Goal: Book appointment/travel/reservation

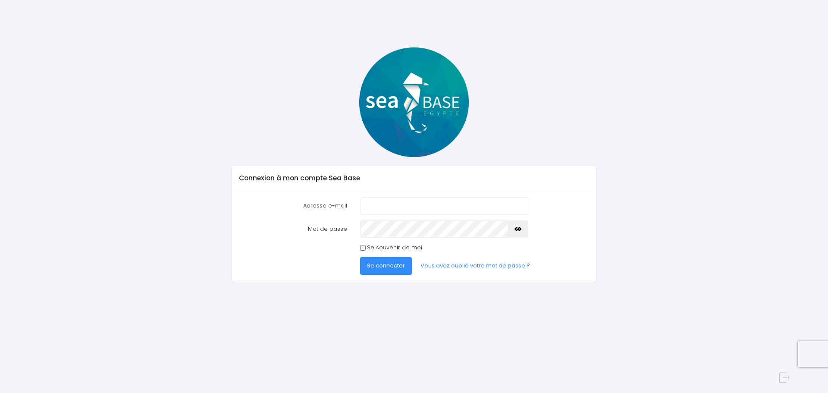
click at [403, 207] on input "Adresse e-mail" at bounding box center [444, 205] width 168 height 17
type input "[PERSON_NAME][EMAIL_ADDRESS][DOMAIN_NAME]"
click at [391, 263] on span "Se connecter" at bounding box center [386, 265] width 38 height 8
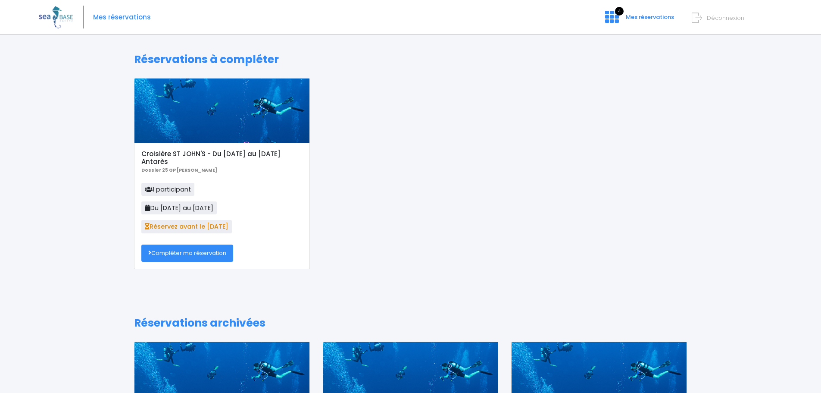
drag, startPoint x: 197, startPoint y: 250, endPoint x: 167, endPoint y: 231, distance: 35.6
click at [197, 250] on link "Compléter ma réservation" at bounding box center [187, 252] width 92 height 17
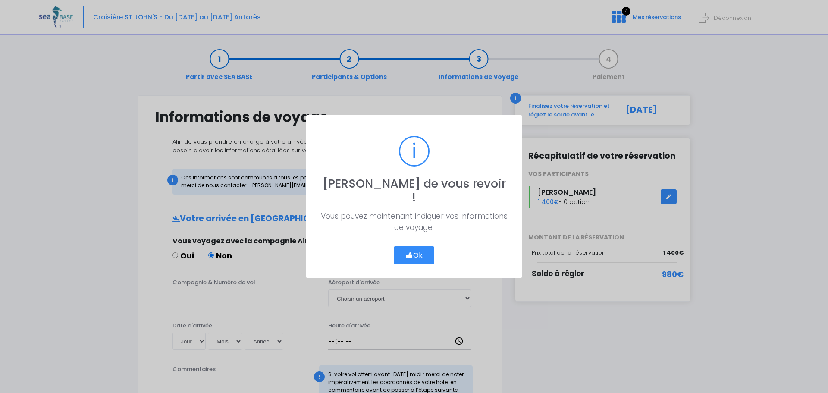
click at [418, 246] on button "Ok" at bounding box center [414, 255] width 41 height 18
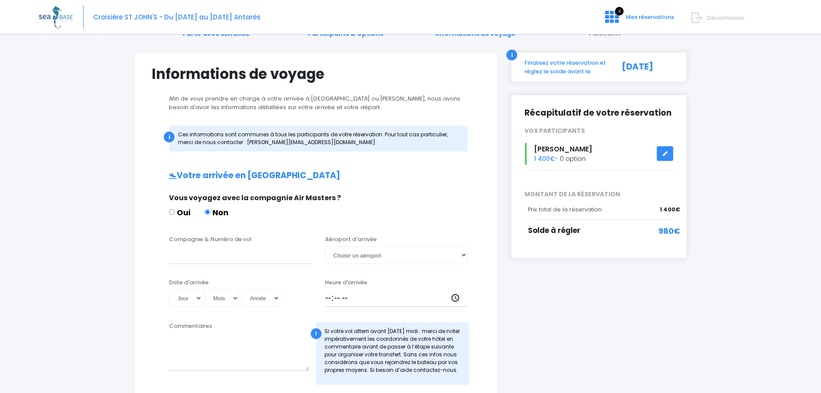
scroll to position [86, 0]
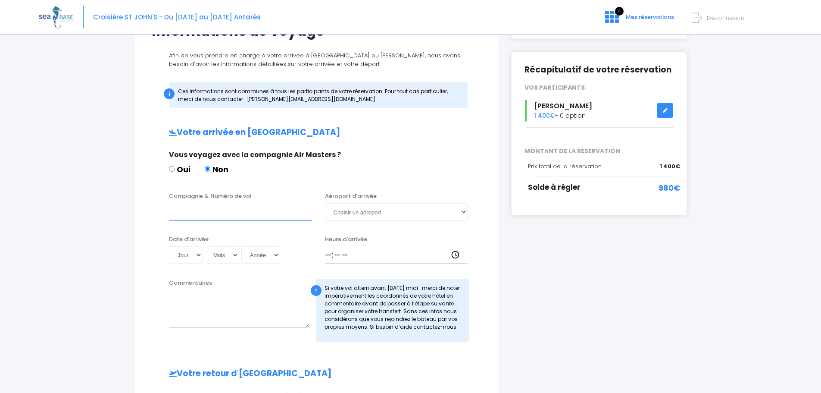
click at [200, 210] on input "Compagnie & Numéro de vol" at bounding box center [240, 211] width 143 height 17
type input "TRANSAVIA"
click at [463, 210] on select "Choisir un aéroport Hurghada Marsa Alam" at bounding box center [396, 211] width 143 height 17
select select "Hurghada"
click at [325, 203] on select "Choisir un aéroport Hurghada Marsa Alam" at bounding box center [396, 211] width 143 height 17
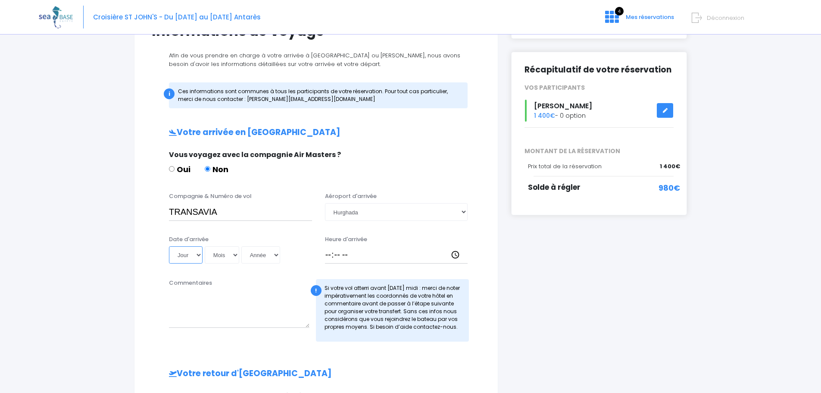
click at [197, 254] on select "Jour 01 02 03 04 05 06 07 08 09 10 11 12 13 14 15 16 17 18 19 20 21 22 23 24 25…" at bounding box center [186, 254] width 34 height 17
select select "08"
click at [169, 246] on select "Jour 01 02 03 04 05 06 07 08 09 10 11 12 13 14 15 16 17 18 19 20 21 22 23 24 25…" at bounding box center [186, 254] width 34 height 17
click at [235, 255] on select "Mois 01 02 03 04 05 06 07 08 09 10 11 12" at bounding box center [222, 254] width 34 height 17
select select "11"
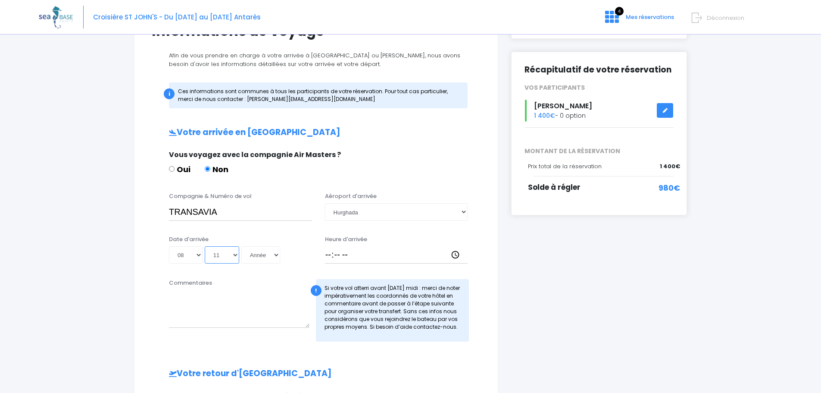
click at [205, 246] on select "Mois 01 02 03 04 05 06 07 08 09 10 11 12" at bounding box center [222, 254] width 34 height 17
click at [275, 254] on select "Année 2045 2044 2043 2042 2041 2040 2039 2038 2037 2036 2035 2034 2033 2032 203…" at bounding box center [260, 254] width 39 height 17
select select "2025"
click at [241, 246] on select "Année 2045 2044 2043 2042 2041 2040 2039 2038 2037 2036 2035 2034 2033 2032 203…" at bounding box center [260, 254] width 39 height 17
type input "2025-11-08"
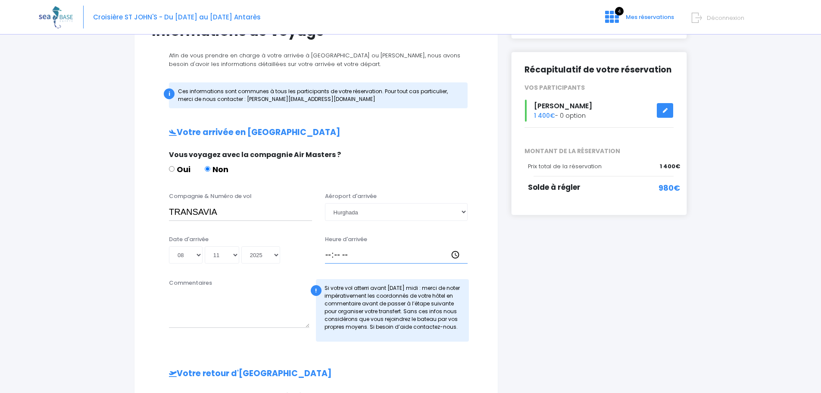
click at [452, 253] on input "Heure d'arrivée" at bounding box center [396, 254] width 143 height 17
type input "18:30"
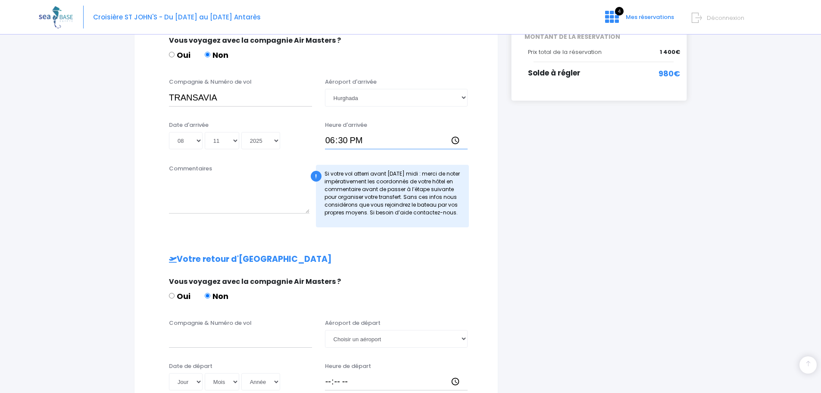
scroll to position [216, 0]
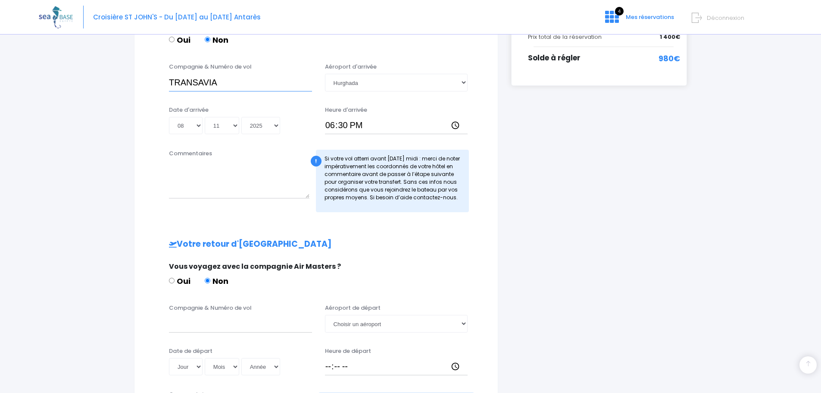
click at [222, 81] on input "TRANSAVIA" at bounding box center [240, 82] width 143 height 17
drag, startPoint x: 255, startPoint y: 80, endPoint x: 160, endPoint y: 79, distance: 94.9
click at [160, 79] on div "Compagnie & Numéro de vol TRANSAVIA / TO8066 Aéroport d'arrivée Choisir un aéro…" at bounding box center [316, 80] width 342 height 34
type input "TRANSAVIA / TO8066"
click at [213, 325] on input "Compagnie & Numéro de vol" at bounding box center [240, 323] width 143 height 17
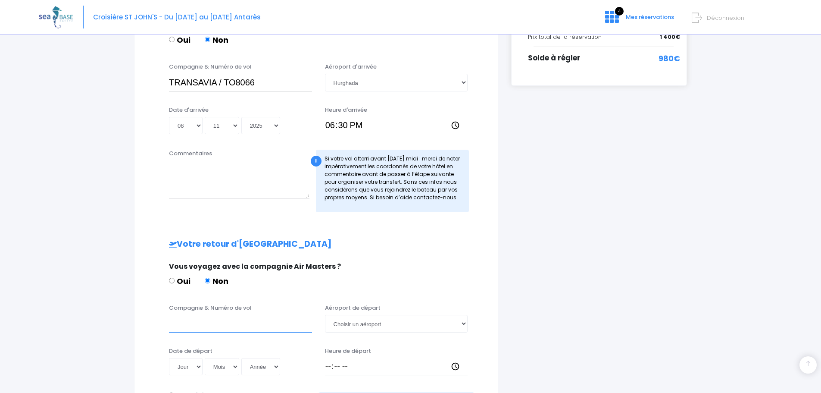
paste input "TRANSAVIA / TO8066"
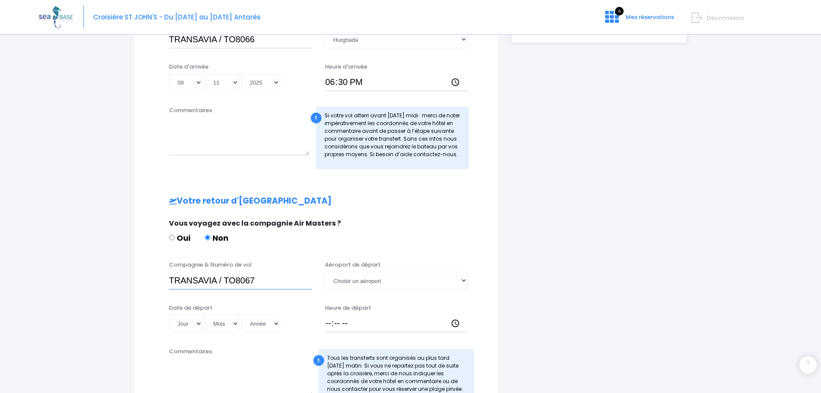
type input "TRANSAVIA / TO8067"
click at [200, 324] on select "Jour 01 02 03 04 05 06 07 08 09 10 11 12 13 14 15 16 17 18 19 20 21 22 23 24 25…" at bounding box center [186, 323] width 34 height 17
select select "15"
click at [169, 315] on select "Jour 01 02 03 04 05 06 07 08 09 10 11 12 13 14 15 16 17 18 19 20 21 22 23 24 25…" at bounding box center [186, 323] width 34 height 17
click at [237, 322] on select "Mois 01 02 03 04 05 06 07 08 09 10 11 12" at bounding box center [222, 323] width 34 height 17
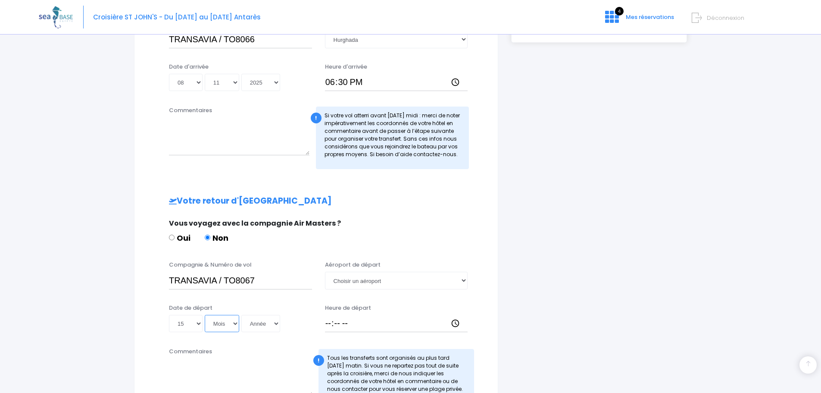
select select "11"
click at [205, 315] on select "Mois 01 02 03 04 05 06 07 08 09 10 11 12" at bounding box center [222, 323] width 34 height 17
click at [272, 323] on select "Année 2045 2044 2043 2042 2041 2040 2039 2038 2037 2036 2035 2034 2033 2032 203…" at bounding box center [260, 323] width 39 height 17
select select "2025"
click at [241, 315] on select "Année 2045 2044 2043 2042 2041 2040 2039 2038 2037 2036 2035 2034 2033 2032 203…" at bounding box center [260, 323] width 39 height 17
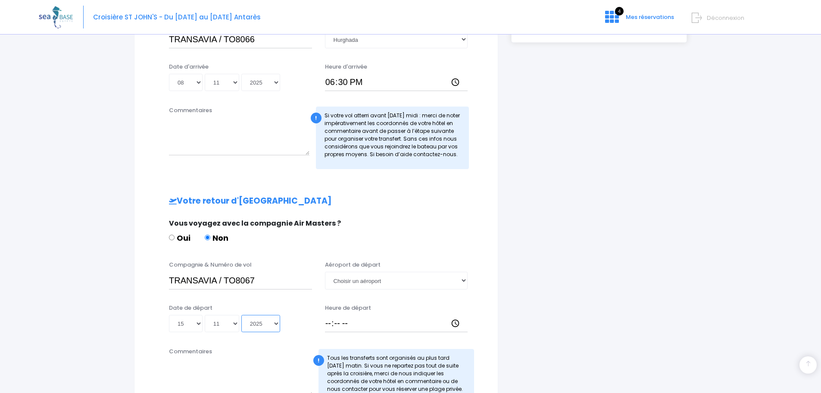
type input "2025-11-15"
click at [461, 278] on select "Choisir un aéroport Hurghada Marsa Alam" at bounding box center [396, 280] width 143 height 17
select select "Hurghada"
click at [325, 272] on select "Choisir un aéroport Hurghada Marsa Alam" at bounding box center [396, 280] width 143 height 17
click at [455, 322] on input "Heure de départ" at bounding box center [396, 323] width 143 height 17
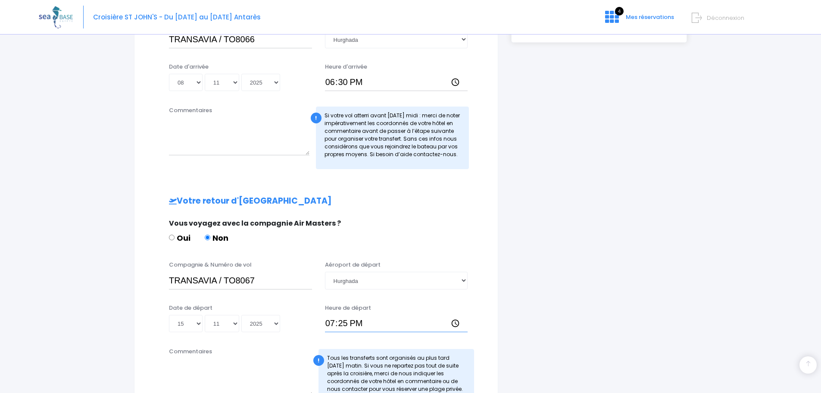
type input "19:25"
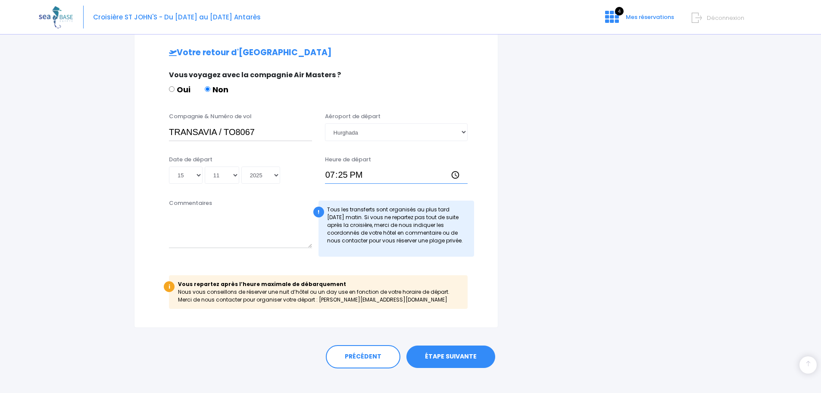
scroll to position [417, 0]
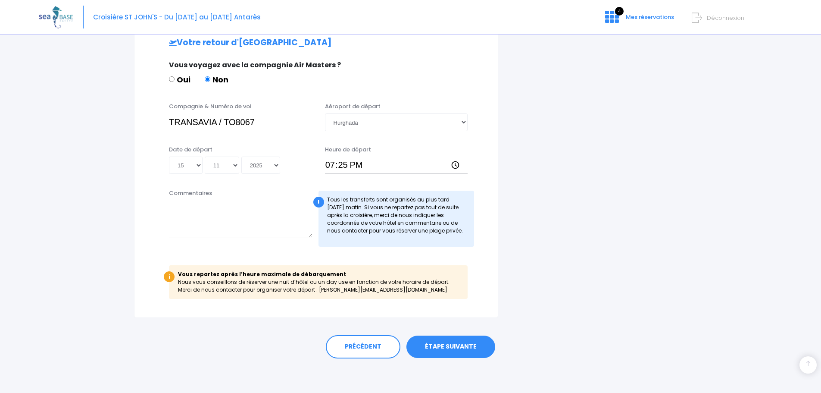
click at [459, 343] on link "ÉTAPE SUIVANTE" at bounding box center [451, 346] width 89 height 22
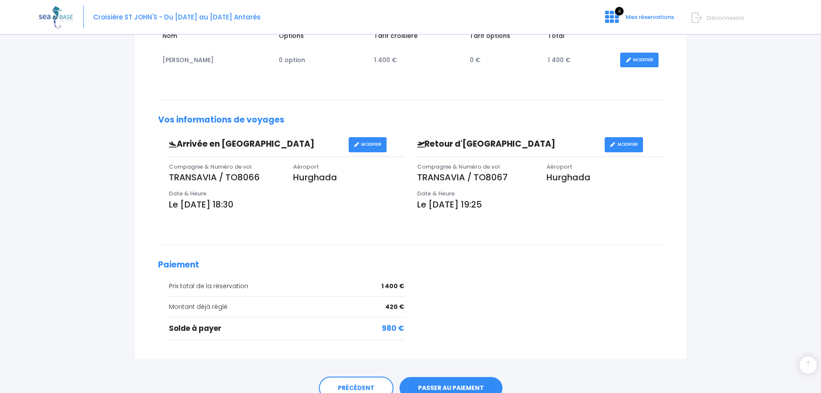
scroll to position [213, 0]
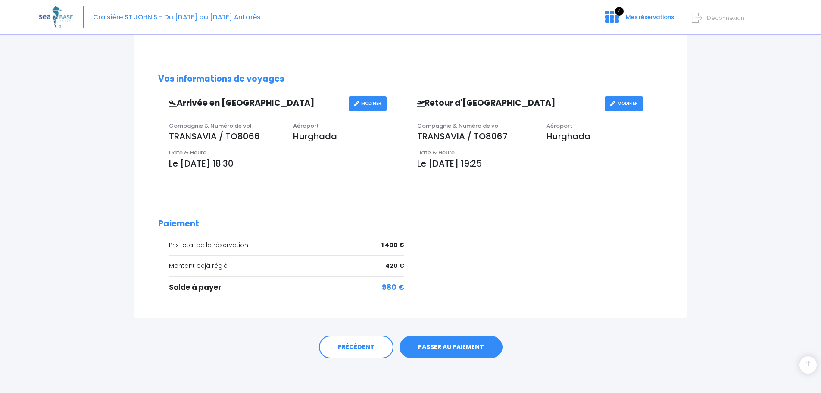
click at [463, 347] on link "PASSER AU PAIEMENT" at bounding box center [451, 347] width 103 height 22
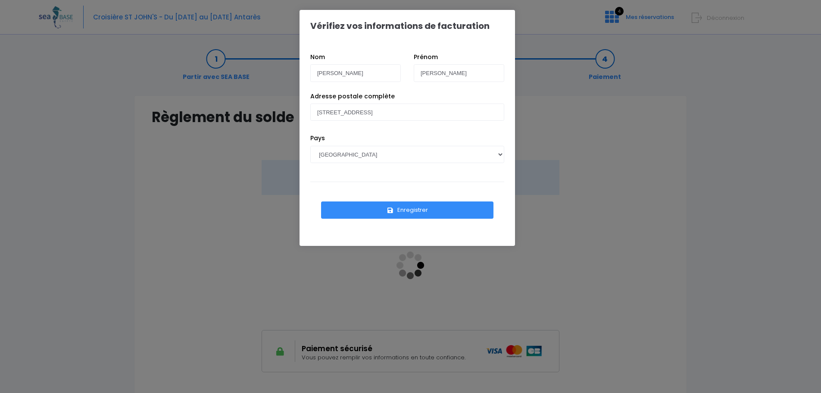
click at [428, 210] on button "Enregistrer" at bounding box center [407, 209] width 172 height 17
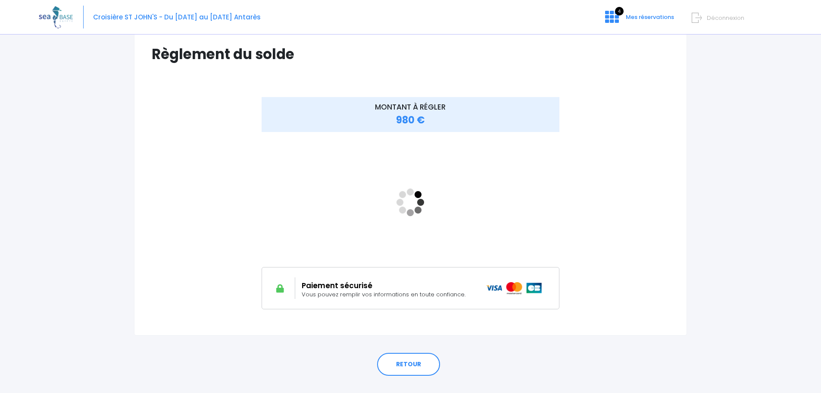
scroll to position [80, 0]
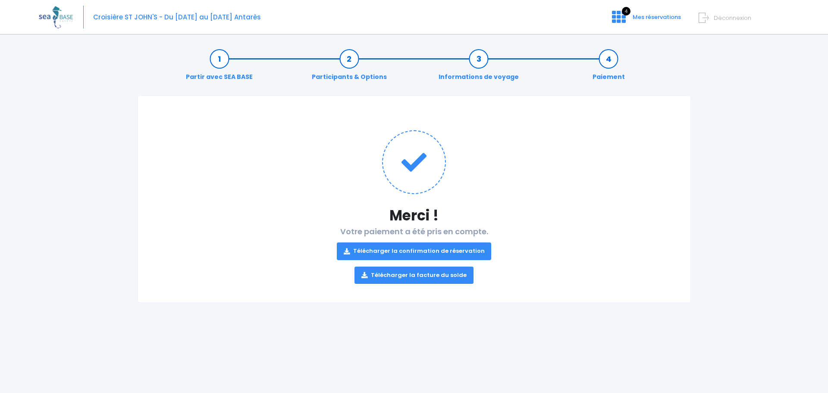
click at [426, 252] on link "Télécharger la confirmation de réservation" at bounding box center [414, 250] width 155 height 17
click at [419, 276] on link "Télécharger la facture du solde" at bounding box center [413, 274] width 119 height 17
click at [722, 19] on span "Déconnexion" at bounding box center [733, 18] width 38 height 8
